Goal: Communication & Community: Share content

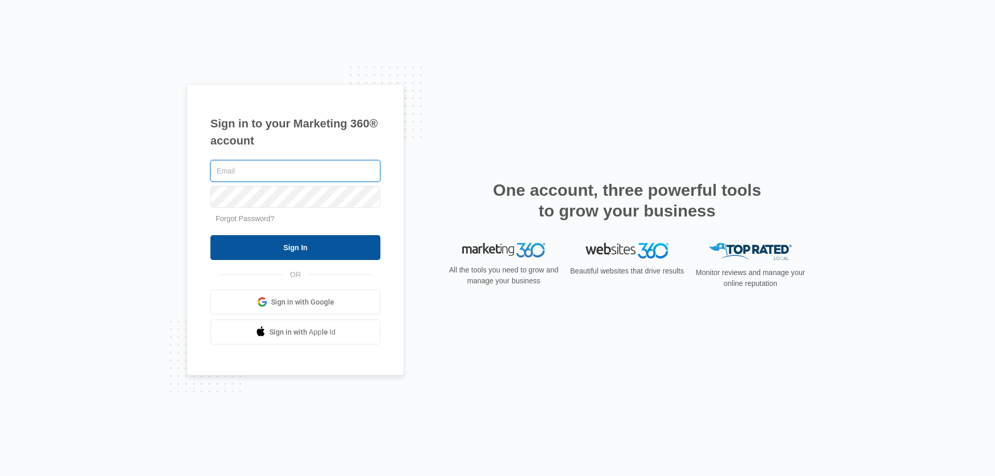
type input "Blakegrimsley@knoxpest.com"
click at [284, 252] on input "Sign In" at bounding box center [295, 247] width 170 height 25
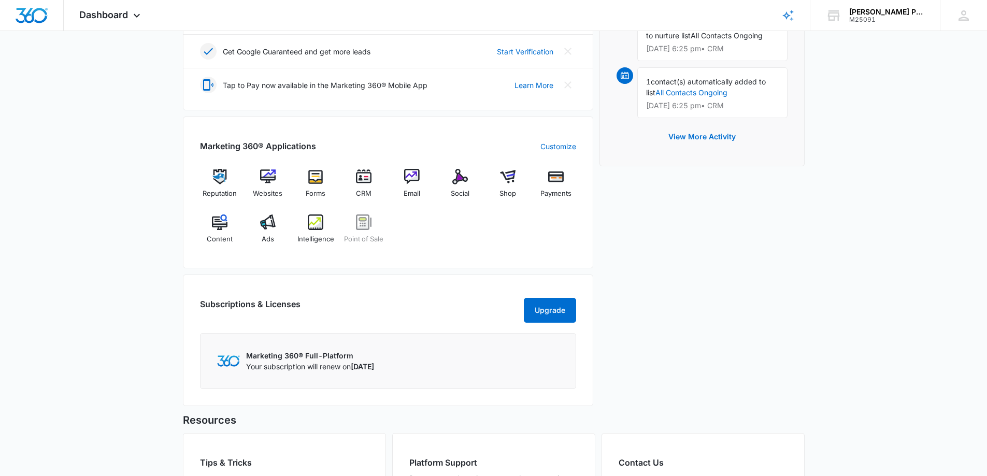
scroll to position [414, 0]
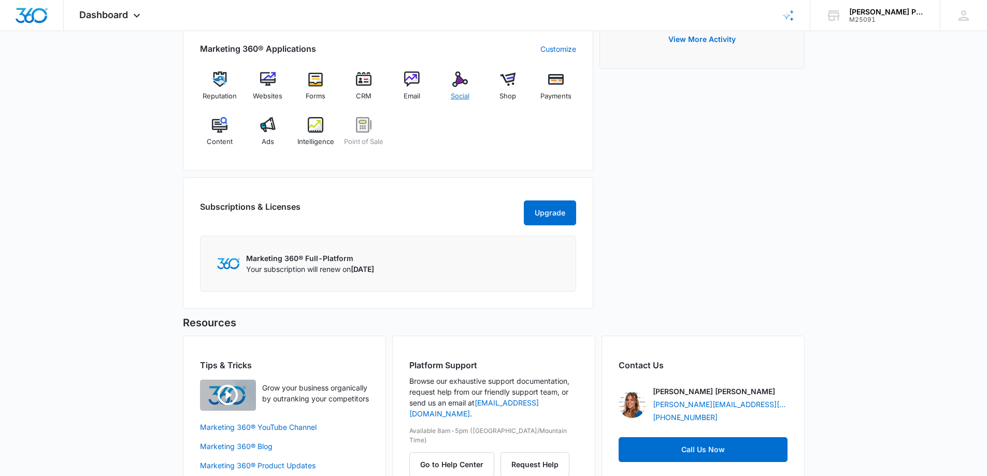
click at [463, 80] on img at bounding box center [460, 79] width 16 height 16
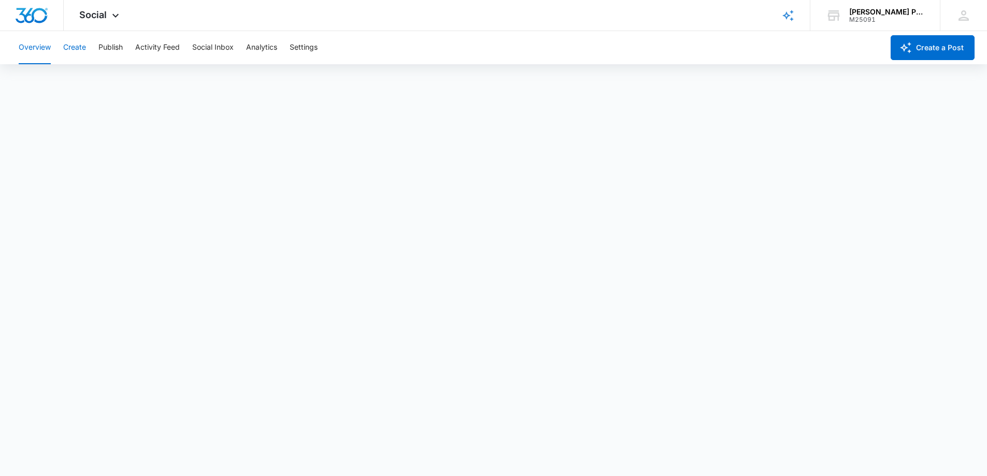
click at [71, 46] on button "Create" at bounding box center [74, 47] width 23 height 33
